Goal: Transaction & Acquisition: Purchase product/service

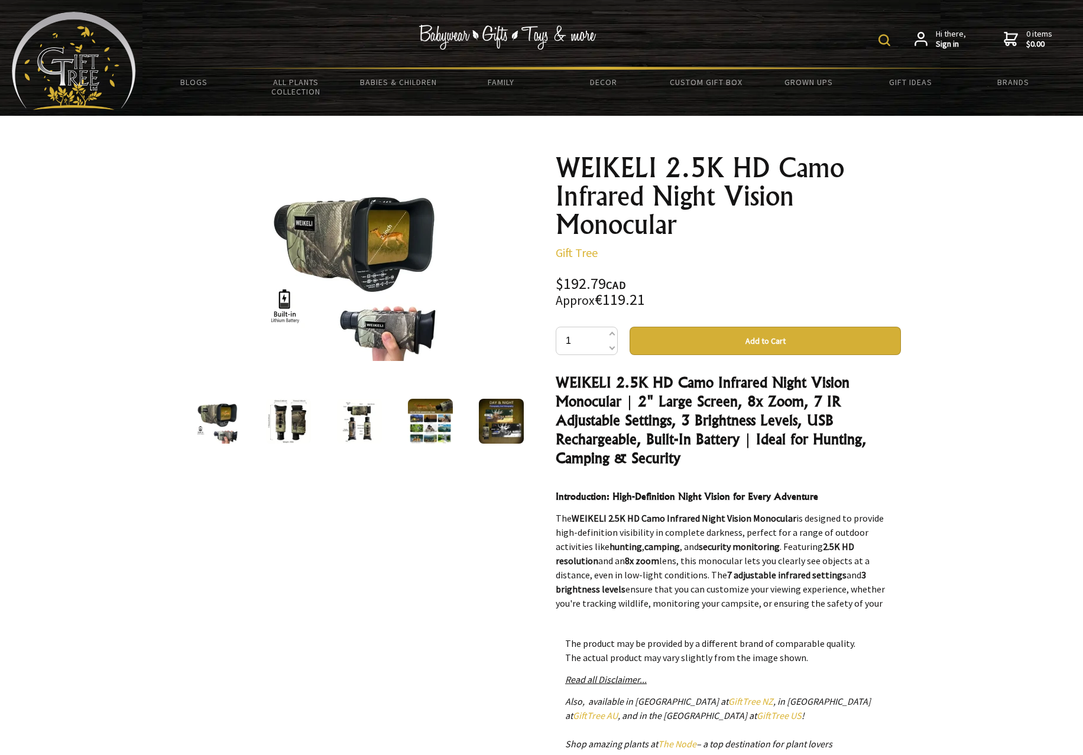
click at [282, 431] on img at bounding box center [288, 421] width 45 height 45
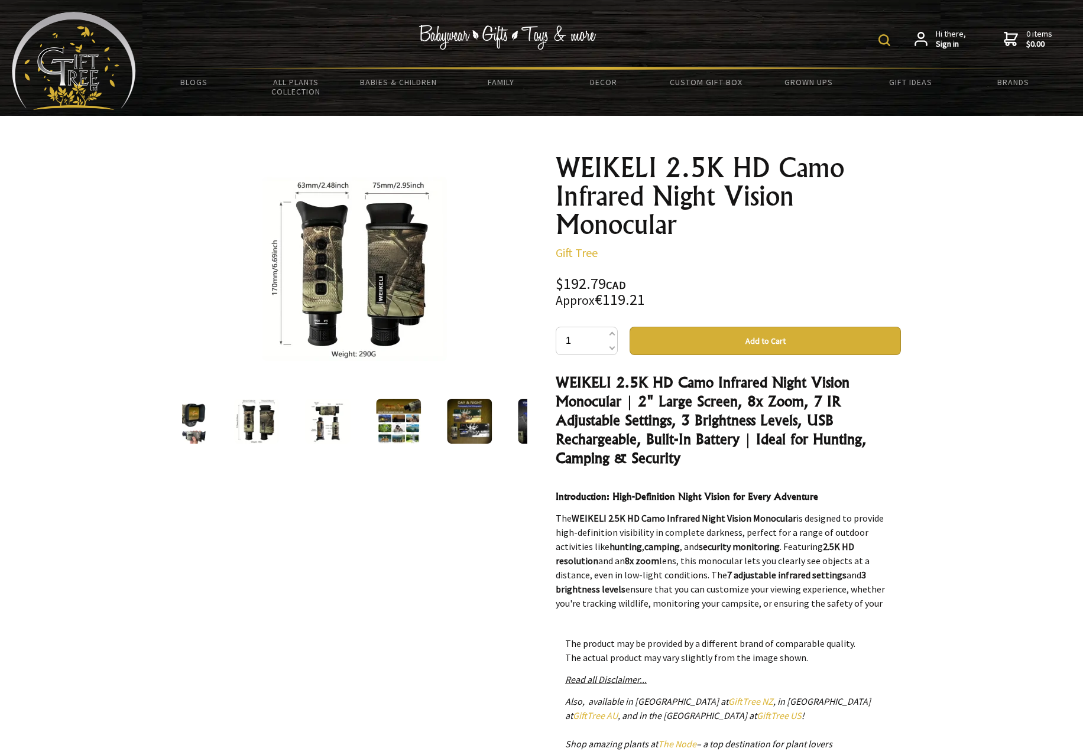
click at [332, 429] on img at bounding box center [327, 421] width 45 height 45
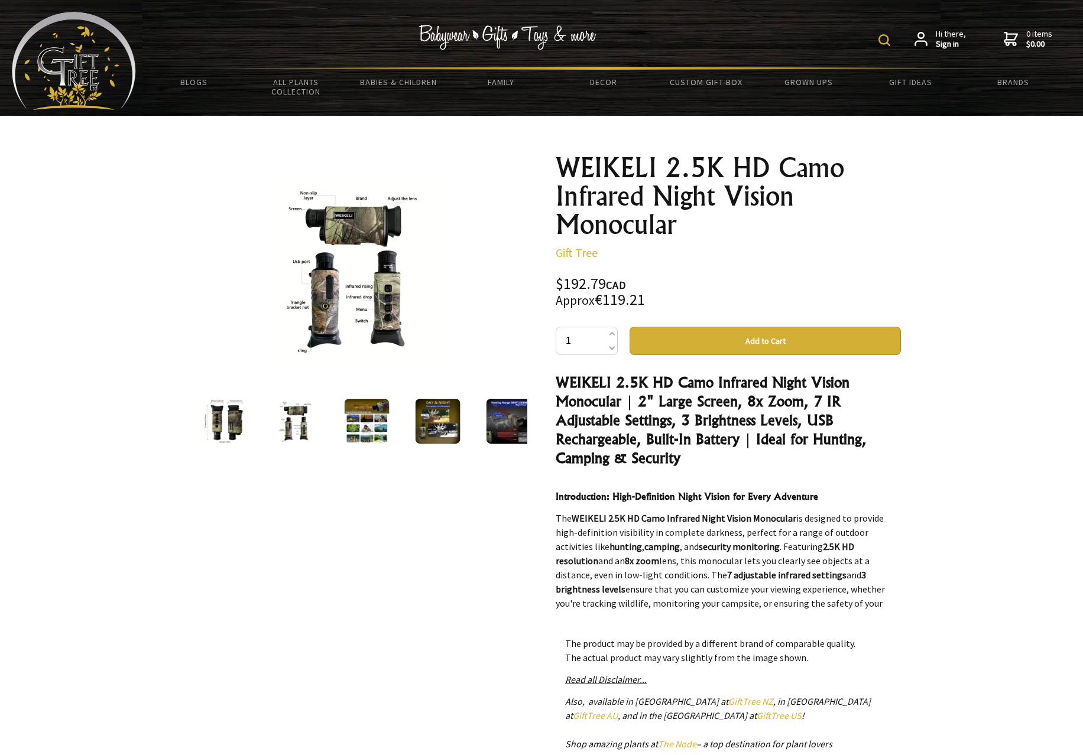
click at [345, 428] on img at bounding box center [367, 421] width 45 height 45
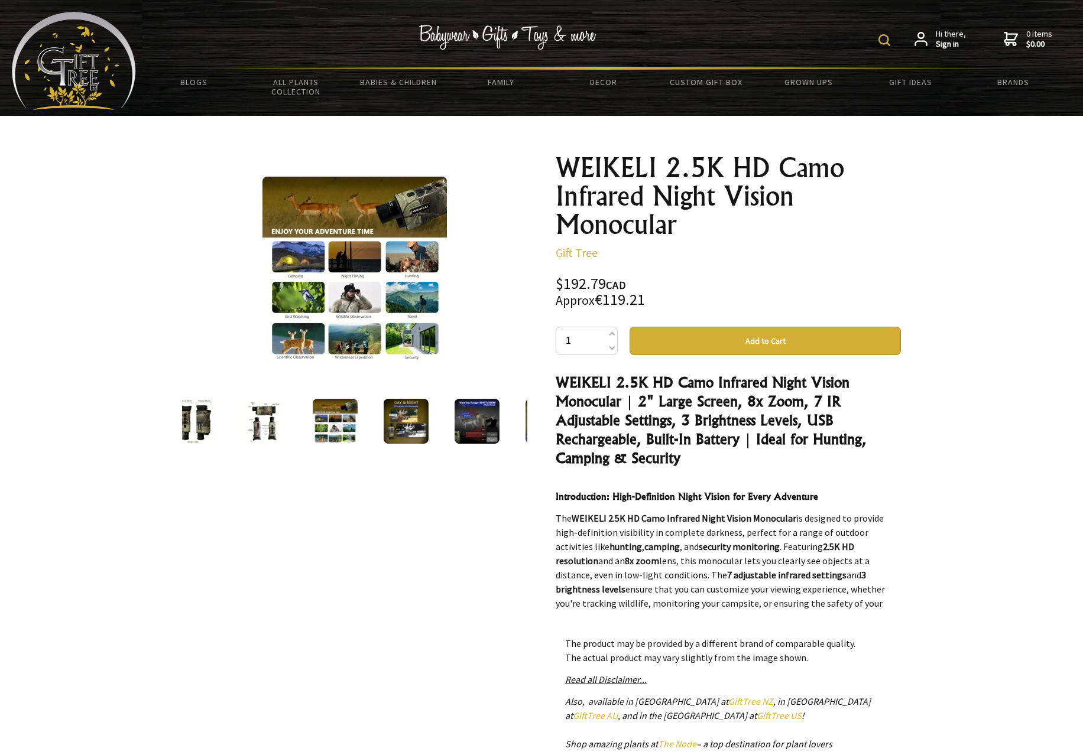
click at [388, 427] on img at bounding box center [406, 421] width 45 height 45
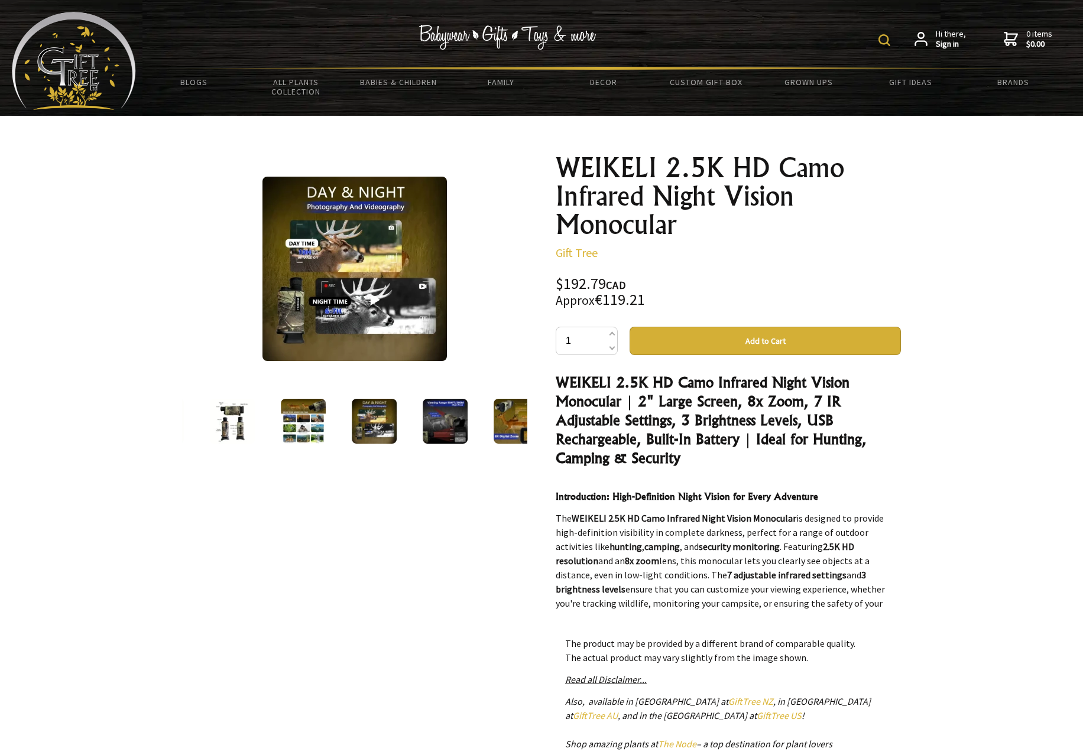
click at [433, 427] on img at bounding box center [445, 421] width 45 height 45
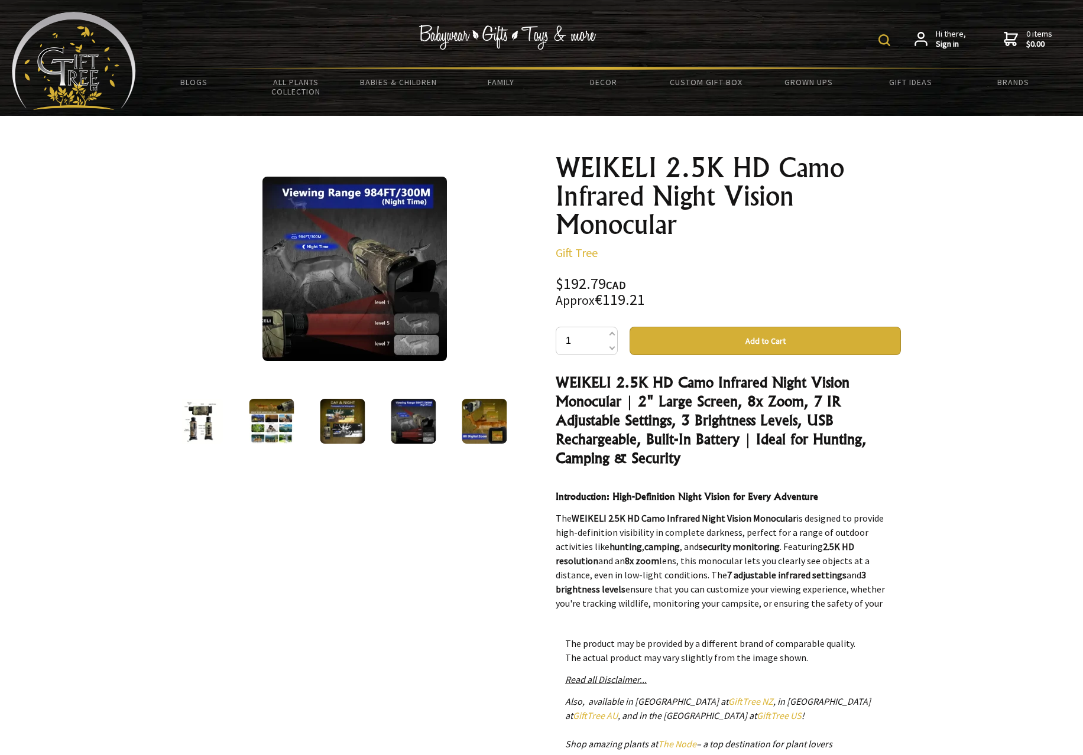
click at [471, 427] on img at bounding box center [484, 421] width 45 height 45
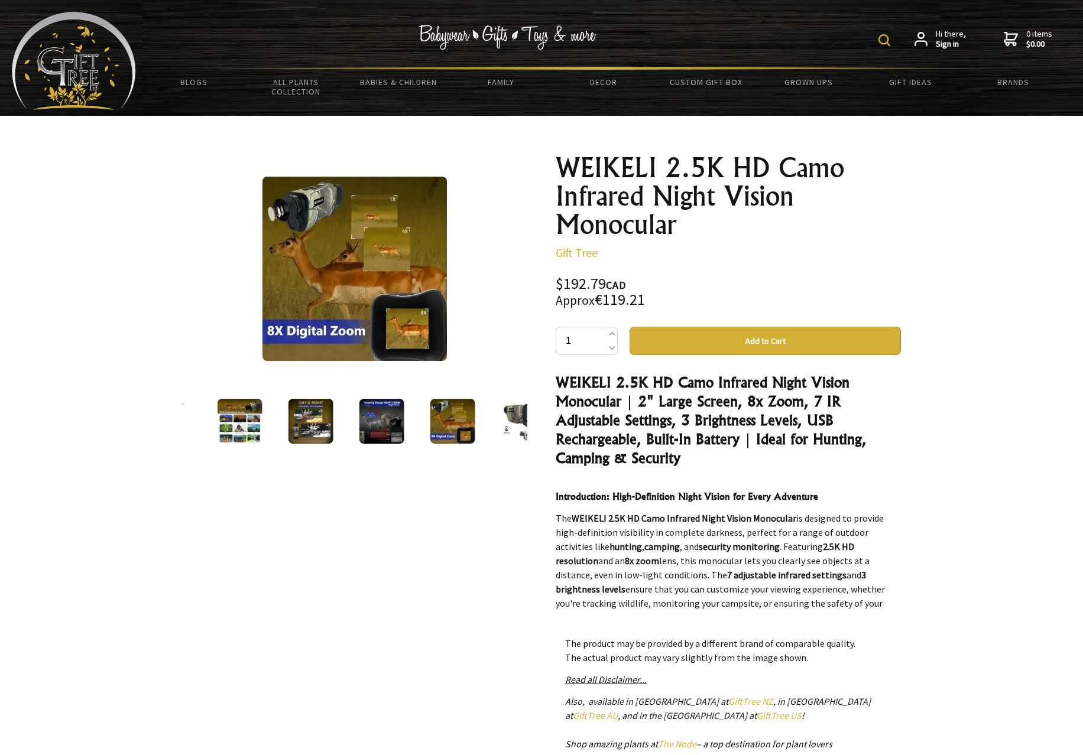
click at [229, 424] on img at bounding box center [240, 421] width 45 height 45
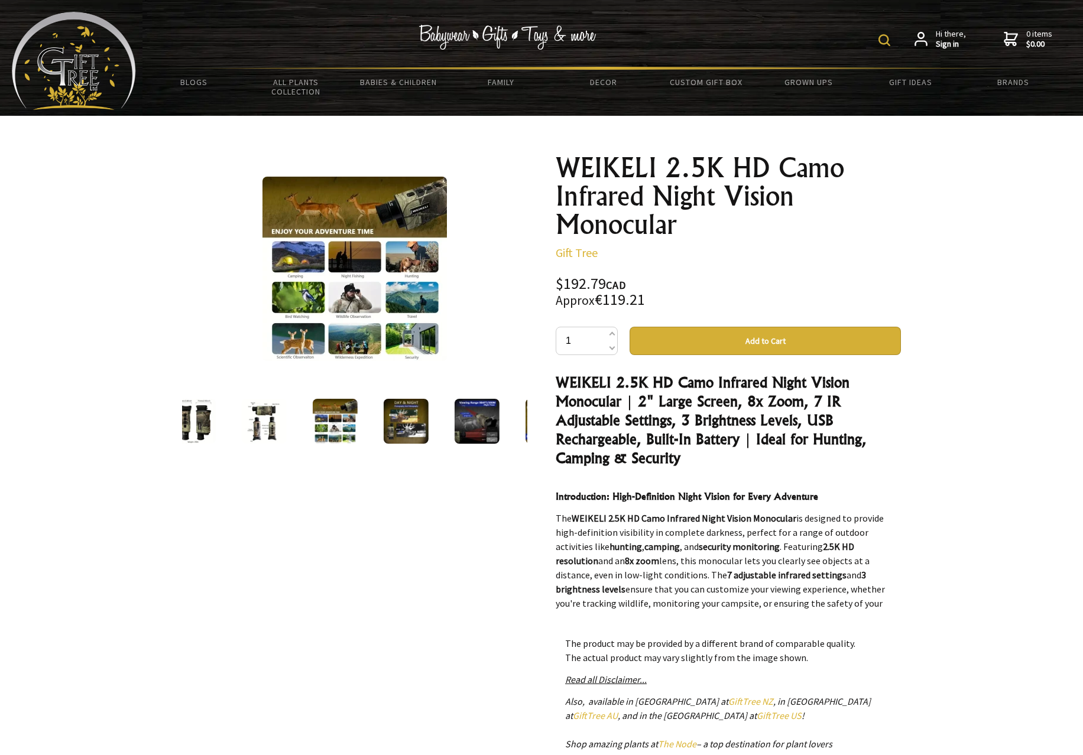
click at [214, 430] on img at bounding box center [193, 421] width 45 height 45
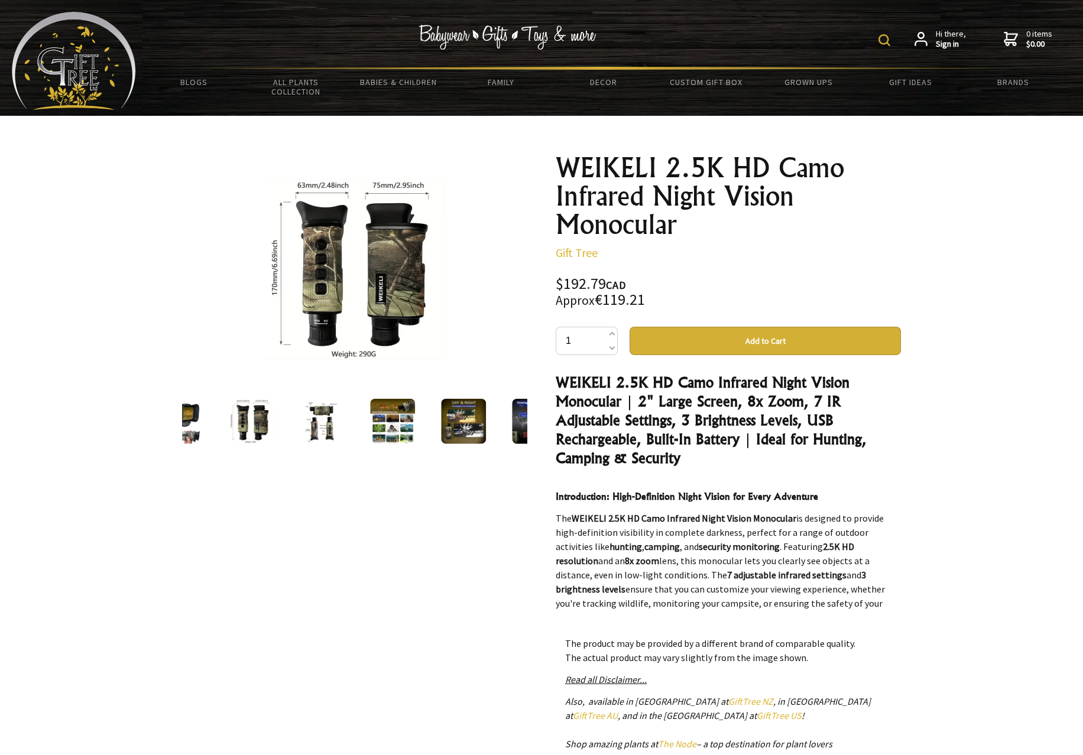
drag, startPoint x: 214, startPoint y: 430, endPoint x: 476, endPoint y: 404, distance: 263.1
click at [478, 404] on div at bounding box center [316, 422] width 345 height 50
click at [202, 431] on img at bounding box center [185, 421] width 45 height 45
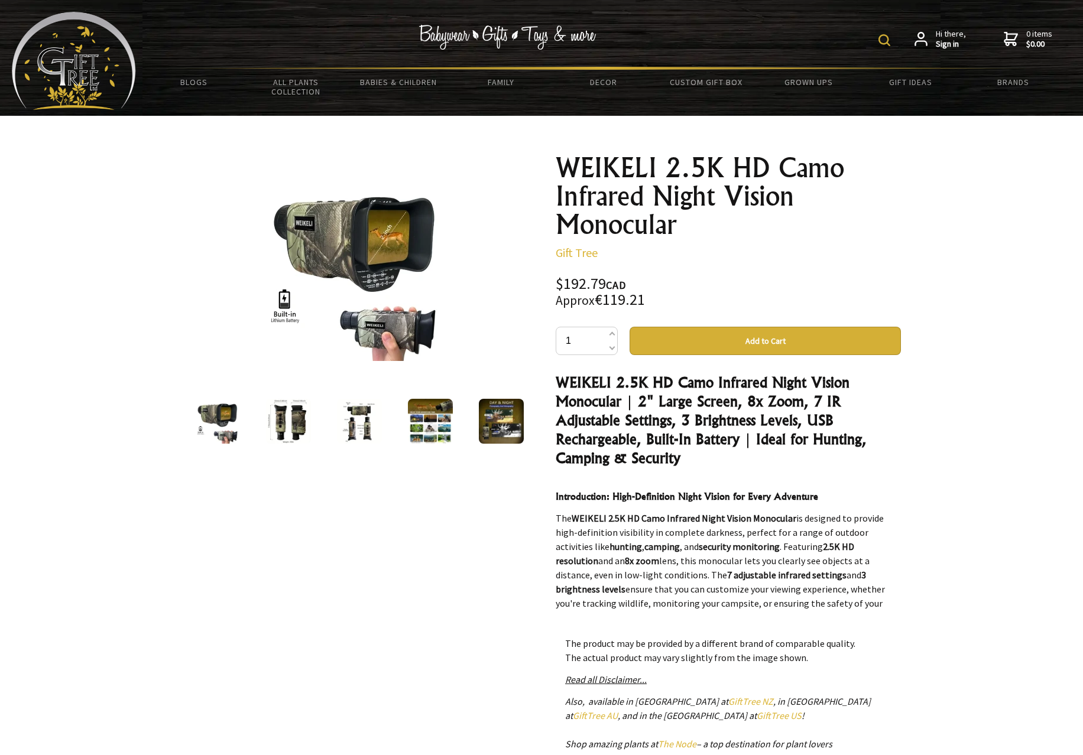
click at [369, 437] on img at bounding box center [359, 421] width 45 height 45
